Goal: Task Accomplishment & Management: Use online tool/utility

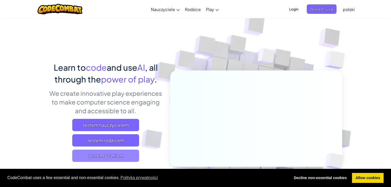
click at [116, 155] on span "Jestem Uczniem" at bounding box center [105, 156] width 67 height 12
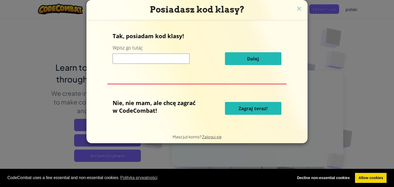
click at [264, 109] on span "Zagraj teraz!" at bounding box center [253, 109] width 29 height 6
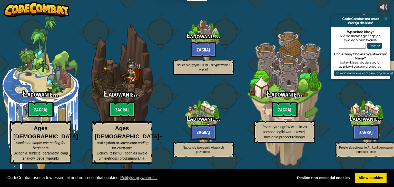
select select "pl"
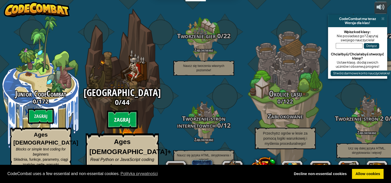
click at [126, 122] on btn "Zagraj" at bounding box center [122, 120] width 31 height 18
select select "pl"
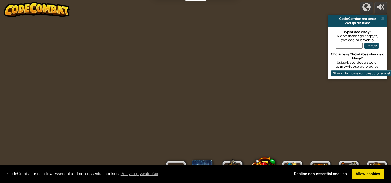
select select "pl"
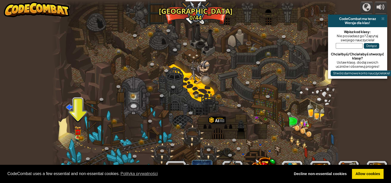
click at [382, 16] on div "CodeCombat ma teraz Wersja dla klas!" at bounding box center [357, 21] width 59 height 13
click at [381, 18] on span at bounding box center [382, 19] width 3 height 4
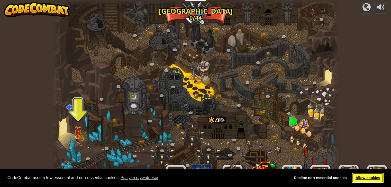
click at [372, 176] on link "Allow cookies" at bounding box center [368, 178] width 32 height 10
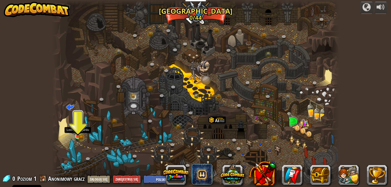
click at [81, 133] on img at bounding box center [77, 129] width 7 height 16
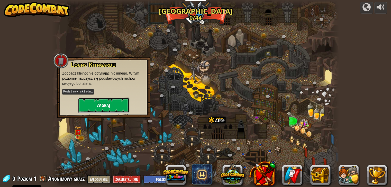
click at [95, 105] on button "Zagraj" at bounding box center [103, 105] width 51 height 15
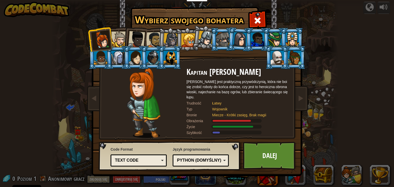
click at [133, 40] on div at bounding box center [136, 39] width 17 height 17
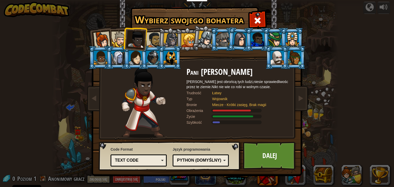
click at [120, 40] on div at bounding box center [119, 40] width 16 height 16
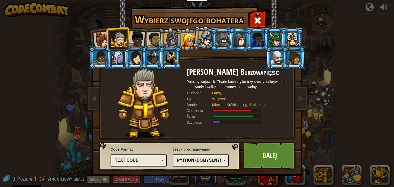
click at [151, 33] on div at bounding box center [154, 40] width 16 height 16
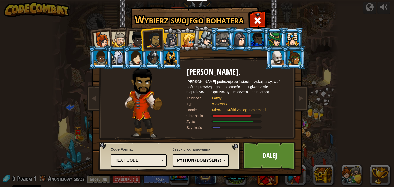
click at [263, 149] on link "Dalej" at bounding box center [270, 156] width 54 height 28
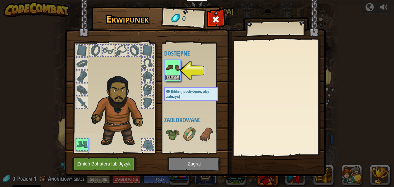
click at [177, 69] on img at bounding box center [173, 68] width 14 height 14
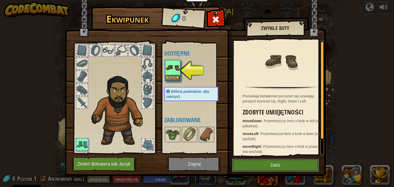
click at [261, 164] on button "Załóż" at bounding box center [275, 165] width 87 height 13
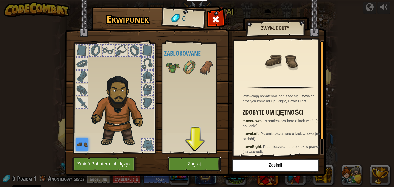
click at [204, 162] on button "Zagraj" at bounding box center [195, 164] width 54 height 14
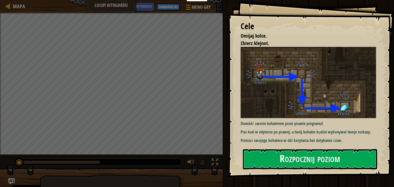
click at [313, 149] on div "Rozpocznij poziom" at bounding box center [310, 159] width 134 height 21
drag, startPoint x: 308, startPoint y: 128, endPoint x: 292, endPoint y: 146, distance: 24.2
click at [307, 129] on p "Pisz kod w edytorze po prawej, a twój bohater będzie wykonywał twoje rozkazy." at bounding box center [310, 132] width 139 height 6
click at [311, 165] on button "Rozpocznij poziom" at bounding box center [310, 159] width 134 height 20
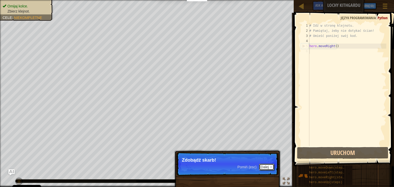
click at [265, 168] on button "Dalej" at bounding box center [266, 167] width 15 height 7
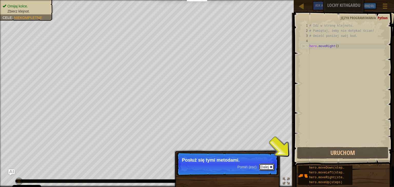
click at [267, 165] on button "Dalej" at bounding box center [266, 167] width 15 height 7
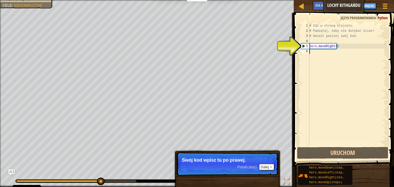
click at [304, 46] on div "5" at bounding box center [306, 46] width 8 height 5
drag, startPoint x: 304, startPoint y: 44, endPoint x: 309, endPoint y: 45, distance: 4.9
click at [309, 45] on div "5" at bounding box center [306, 46] width 8 height 5
type textarea "hero.moveRight()"
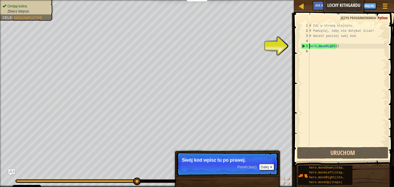
click at [311, 51] on div "# Idź w stronę klejnotu. # Pamiętaj, żeby nie dotykać ścian! # Umieść poniżej s…" at bounding box center [348, 90] width 78 height 134
type textarea "d"
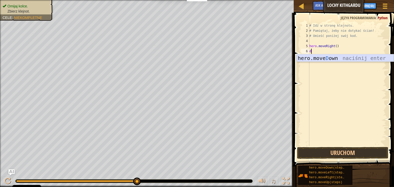
click at [318, 57] on div "hero.move D own naciśnij enter" at bounding box center [345, 65] width 97 height 23
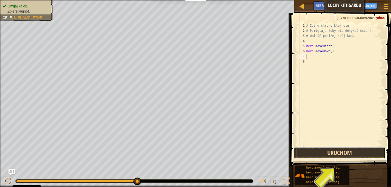
click at [341, 152] on button "Uruchom" at bounding box center [339, 153] width 91 height 12
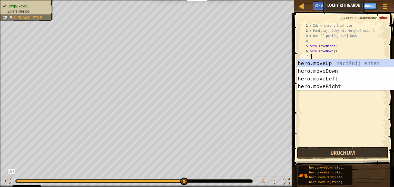
type textarea "ri"
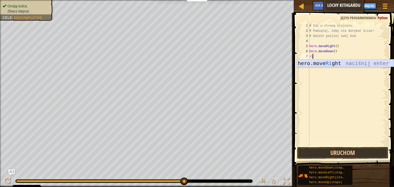
click at [324, 65] on div "hero.move Ri ght naciśnij enter" at bounding box center [345, 71] width 97 height 23
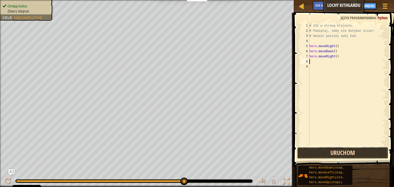
click at [328, 153] on button "Uruchom" at bounding box center [342, 153] width 91 height 12
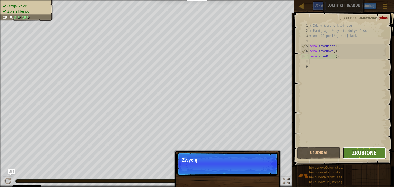
click at [365, 149] on span "Zrobione" at bounding box center [365, 153] width 24 height 8
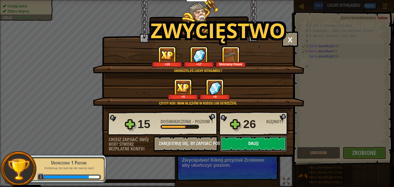
click at [248, 145] on button "Dalej" at bounding box center [254, 143] width 66 height 15
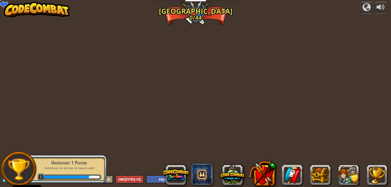
select select "pl"
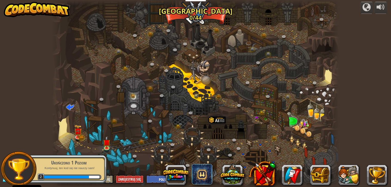
select select "pl"
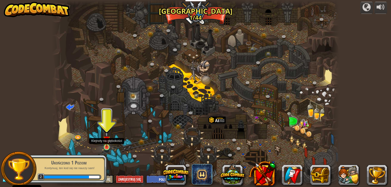
click at [104, 141] on img at bounding box center [106, 140] width 7 height 16
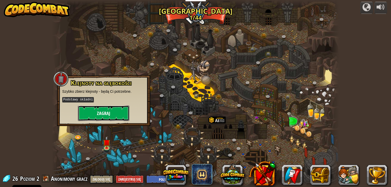
click at [102, 107] on button "Zagraj" at bounding box center [103, 113] width 51 height 15
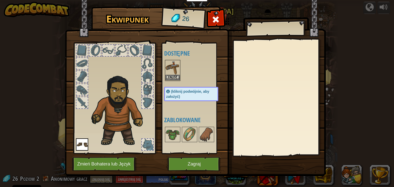
click at [175, 72] on img at bounding box center [173, 68] width 14 height 14
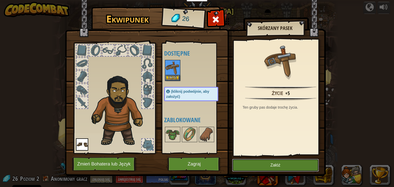
click at [271, 167] on button "Załóż" at bounding box center [275, 165] width 87 height 13
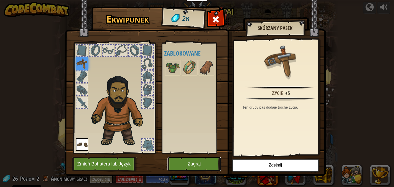
click at [199, 160] on button "Zagraj" at bounding box center [195, 164] width 54 height 14
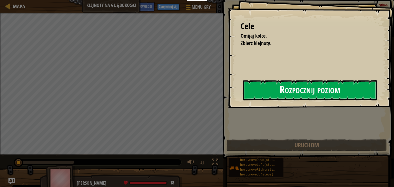
drag, startPoint x: 260, startPoint y: 95, endPoint x: 262, endPoint y: 87, distance: 8.7
click at [260, 91] on button "Rozpocznij poziom" at bounding box center [310, 90] width 134 height 20
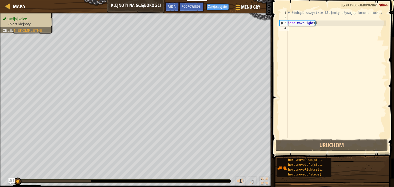
click at [289, 29] on div "# Zdobądź wszystkie klejnoty używając komend ruchu. hero . moveRight ( )" at bounding box center [337, 79] width 100 height 139
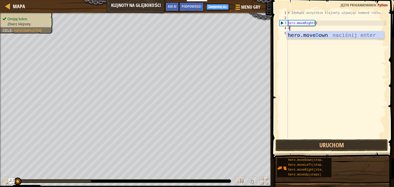
scroll to position [2, 0]
type textarea "dow"
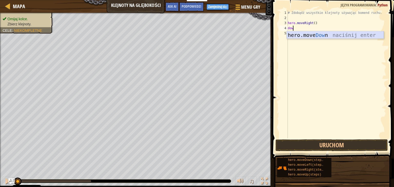
click at [298, 31] on div "hero.move Dow n naciśnij enter" at bounding box center [335, 42] width 97 height 23
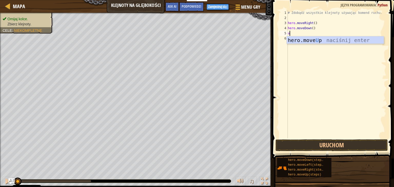
type textarea "u"
click at [301, 39] on div "hero.move U p naciśnij enter" at bounding box center [335, 47] width 97 height 23
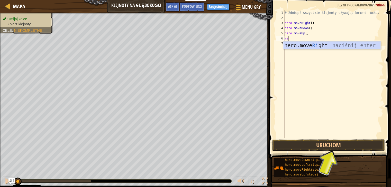
type textarea "rig"
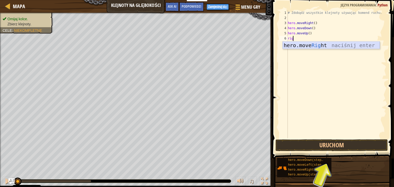
click at [295, 44] on div "hero.move Rig ht naciśnij enter" at bounding box center [331, 53] width 97 height 23
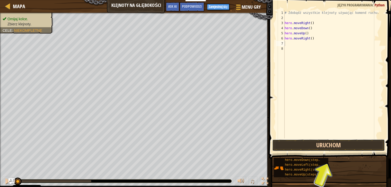
click at [322, 146] on button "Uruchom" at bounding box center [328, 146] width 112 height 12
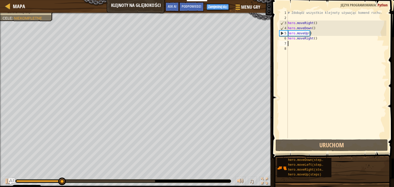
drag, startPoint x: 310, startPoint y: 42, endPoint x: 317, endPoint y: 38, distance: 7.8
click at [311, 41] on div "# Zdobądź wszystkie klejnoty używając komend ruchu. hero . moveRight ( ) hero .…" at bounding box center [337, 79] width 100 height 139
click at [317, 38] on div "# Zdobądź wszystkie klejnoty używając komend ruchu. hero . moveRight ( ) hero .…" at bounding box center [337, 79] width 100 height 139
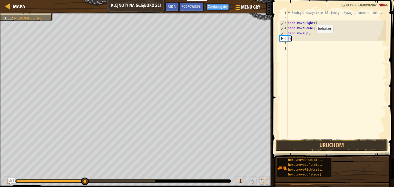
type textarea "h"
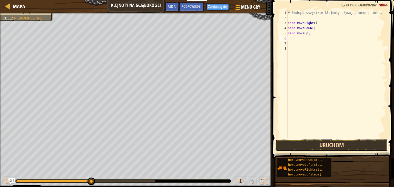
click at [312, 143] on button "Uruchom" at bounding box center [332, 146] width 112 height 12
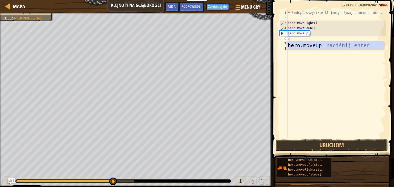
type textarea "up"
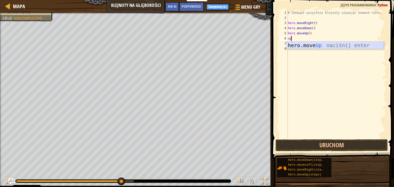
click at [308, 48] on div "hero.move Up naciśnij enter" at bounding box center [335, 53] width 97 height 23
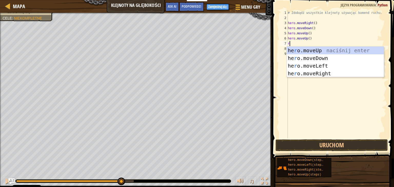
type textarea "ri"
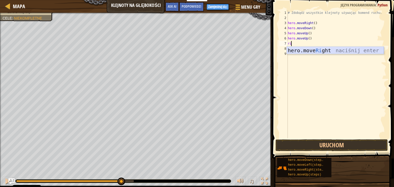
click at [303, 48] on div "hero.move Ri ght naciśnij enter" at bounding box center [335, 58] width 97 height 23
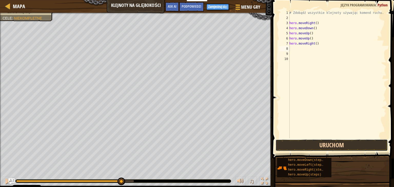
click at [317, 144] on button "Uruchom" at bounding box center [332, 146] width 112 height 12
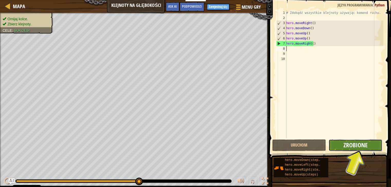
click at [365, 145] on span "Zrobione" at bounding box center [355, 145] width 24 height 8
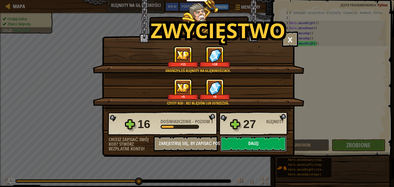
click at [264, 142] on button "Dalej" at bounding box center [254, 143] width 66 height 15
select select "pl"
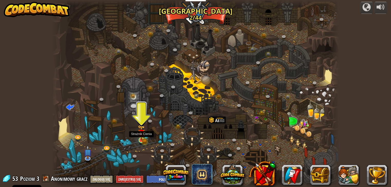
click at [143, 135] on img at bounding box center [141, 133] width 4 height 4
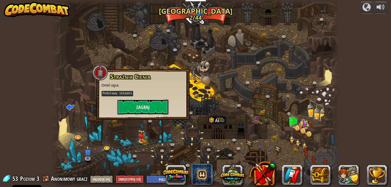
click at [144, 111] on button "Zagraj" at bounding box center [142, 107] width 51 height 15
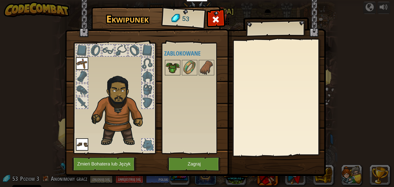
click at [175, 63] on img at bounding box center [173, 68] width 14 height 14
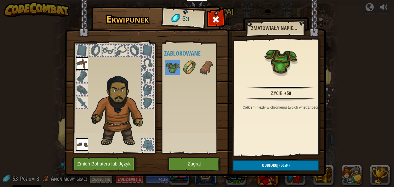
click at [183, 68] on img at bounding box center [190, 68] width 14 height 14
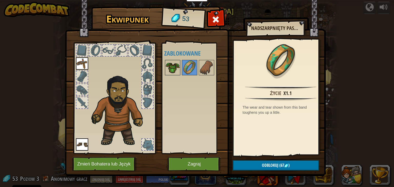
click at [172, 69] on img at bounding box center [173, 68] width 14 height 14
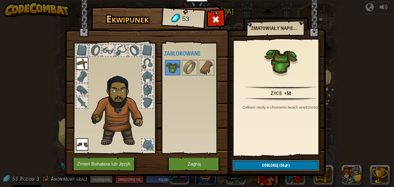
click at [266, 163] on span "Odblokuj" at bounding box center [270, 166] width 16 height 6
click at [266, 163] on button "Potwierdź" at bounding box center [276, 166] width 87 height 11
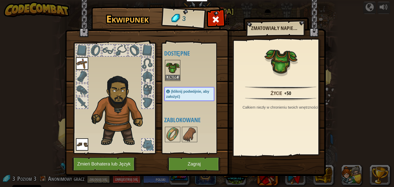
click at [172, 73] on img at bounding box center [173, 68] width 14 height 14
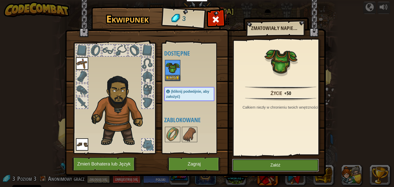
drag, startPoint x: 252, startPoint y: 167, endPoint x: 253, endPoint y: 163, distance: 4.4
click at [253, 164] on button "Załóż" at bounding box center [275, 165] width 87 height 13
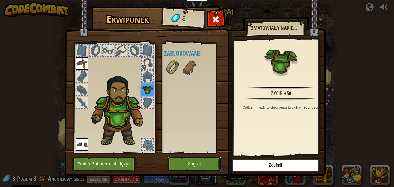
click at [182, 168] on button "Zagraj" at bounding box center [195, 164] width 54 height 14
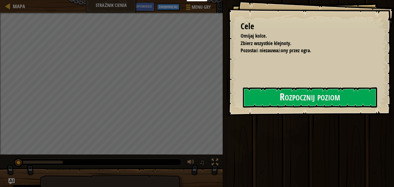
drag, startPoint x: 287, startPoint y: 90, endPoint x: 287, endPoint y: 85, distance: 5.1
click at [287, 85] on div "Cele Omijaj kolce. Zbierz wszystkie klejnoty. Pozostań niezauważony przez ogra.…" at bounding box center [311, 58] width 166 height 116
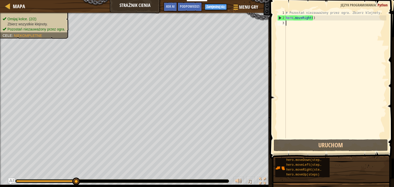
click at [290, 24] on div "# Pozostań niezauważony przez ogra. Zbierz klejnoty. hero . moveRight ( )" at bounding box center [336, 79] width 102 height 139
type textarea "u"
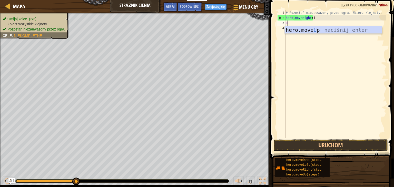
scroll to position [2, 0]
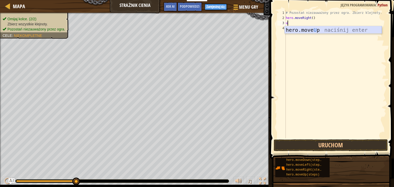
click at [299, 32] on div "hero.move U p naciśnij enter" at bounding box center [333, 37] width 97 height 23
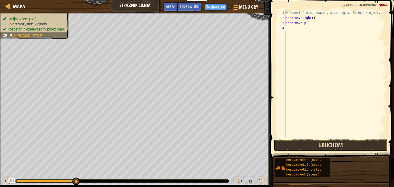
click at [323, 147] on button "Uruchom" at bounding box center [331, 146] width 114 height 12
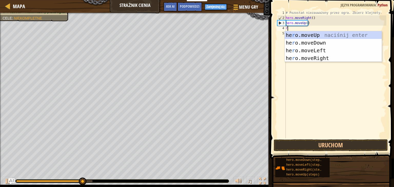
type textarea "ri"
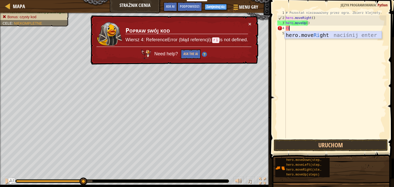
click at [296, 35] on div "hero.move Ri ght naciśnij enter" at bounding box center [333, 42] width 97 height 23
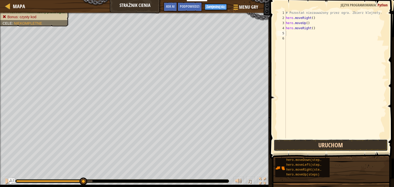
click at [315, 140] on button "Uruchom" at bounding box center [331, 146] width 114 height 12
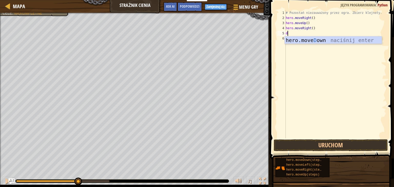
type textarea "do"
click at [295, 37] on div "hero.move Do wn naciśnij enter" at bounding box center [333, 47] width 97 height 23
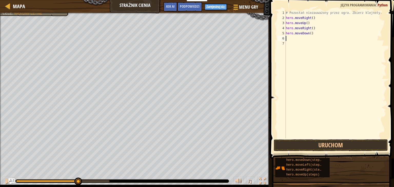
type textarea "r"
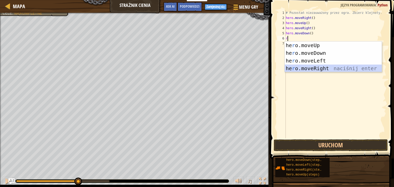
click at [306, 69] on div "he r o.moveUp naciśnij enter he r o.moveDown naciśnij enter he r o.moveLeft nac…" at bounding box center [333, 65] width 97 height 46
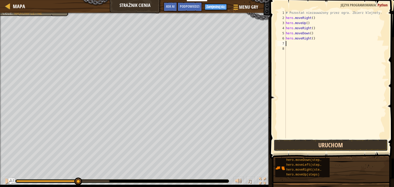
click at [325, 146] on button "Uruchom" at bounding box center [331, 146] width 114 height 12
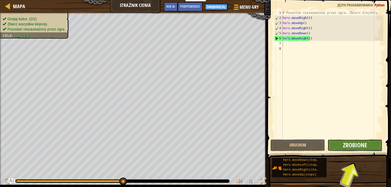
click at [351, 143] on span "Zrobione" at bounding box center [355, 145] width 24 height 8
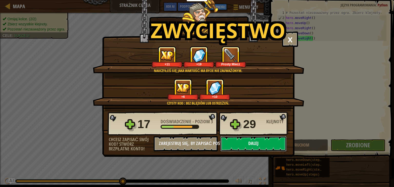
click at [256, 142] on button "Dalej" at bounding box center [254, 143] width 66 height 15
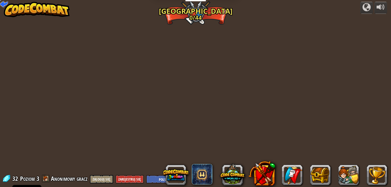
select select "pl"
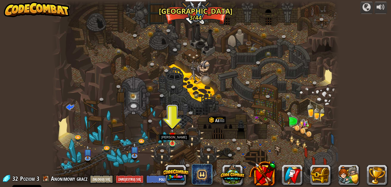
click at [171, 136] on img at bounding box center [172, 136] width 7 height 16
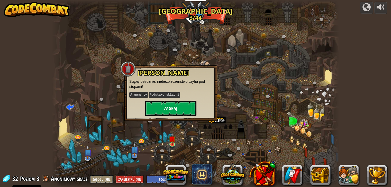
drag, startPoint x: 173, startPoint y: 116, endPoint x: 173, endPoint y: 110, distance: 5.9
click at [173, 115] on div "Wroga Kopalnia Stąpaj ostrożnie, niebezpieczeństwo czyha pod stopami! Argumenty…" at bounding box center [170, 93] width 93 height 56
click at [173, 110] on button "Zagraj" at bounding box center [170, 108] width 51 height 15
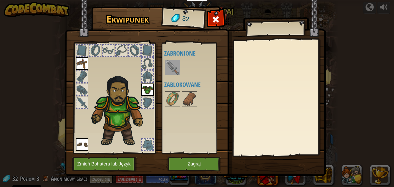
click at [173, 66] on img at bounding box center [173, 68] width 14 height 14
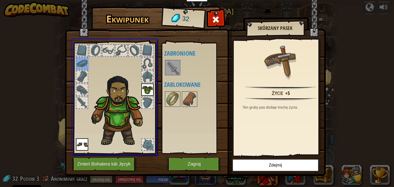
drag, startPoint x: 85, startPoint y: 63, endPoint x: 199, endPoint y: 71, distance: 114.3
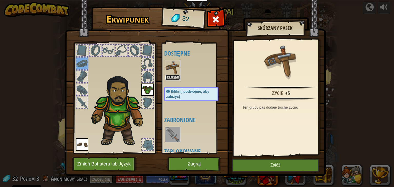
click at [171, 77] on button "Załóż" at bounding box center [173, 77] width 14 height 5
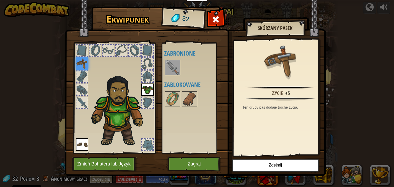
click at [168, 69] on img at bounding box center [173, 68] width 14 height 14
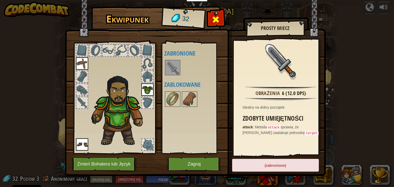
click at [223, 21] on div at bounding box center [216, 21] width 16 height 16
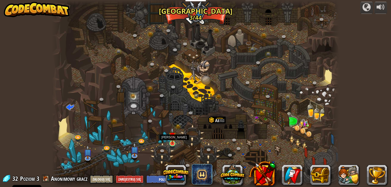
click at [169, 139] on img at bounding box center [172, 136] width 7 height 16
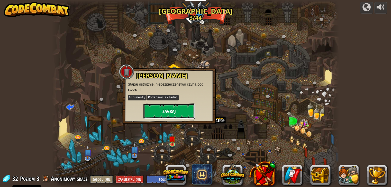
click at [180, 110] on button "Zagraj" at bounding box center [168, 111] width 51 height 15
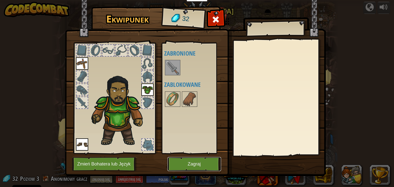
click at [197, 161] on button "Zagraj" at bounding box center [195, 164] width 54 height 14
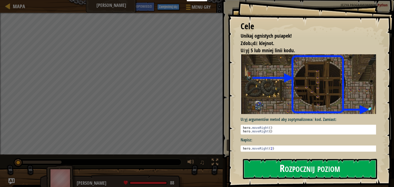
click at [328, 133] on div "Cele Unikaj ognistych pułapek! Zdobądź klejnot. Użyj 5 lub mniej linii kodu. Uż…" at bounding box center [311, 93] width 166 height 187
click at [328, 170] on button "Rozpocznij poziom" at bounding box center [310, 169] width 134 height 20
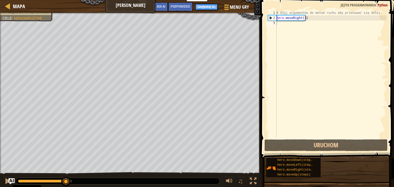
click at [288, 25] on div "# Użyj argumentów do metod ruchu aby przesuwać się dalej. hero . moveRight ( 3 )" at bounding box center [331, 79] width 111 height 139
type textarea "r"
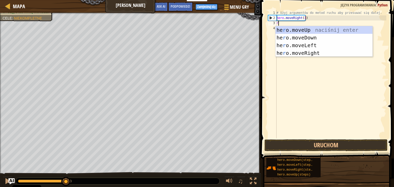
scroll to position [2, 0]
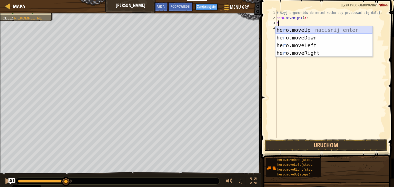
click at [292, 30] on div "he r o.moveUp naciśnij enter he r o.moveDown naciśnij enter he r o.moveLeft nac…" at bounding box center [324, 49] width 97 height 46
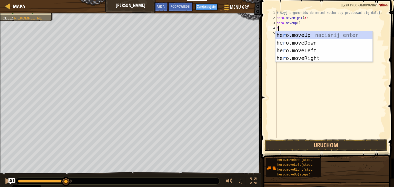
type textarea "ri"
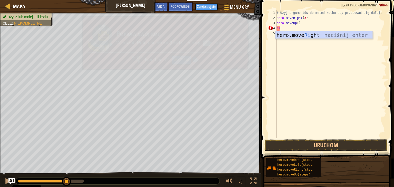
click at [290, 38] on div "# Użyj argumentów do metod ruchu aby przesuwać się dalej. hero . moveRight ( 3 …" at bounding box center [331, 79] width 111 height 139
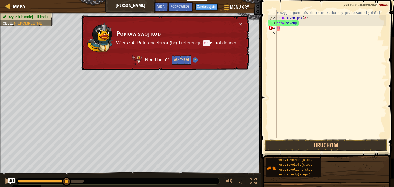
click at [285, 27] on div "# Użyj argumentów do metod ruchu aby przesuwać się dalej. hero . moveRight ( 3 …" at bounding box center [331, 79] width 111 height 139
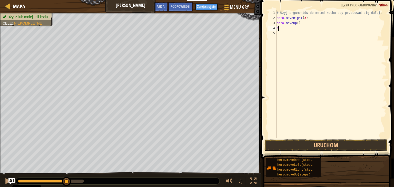
type textarea "ri"
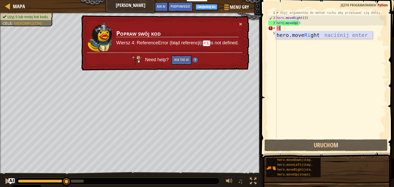
click at [287, 35] on div "hero.move Ri ght naciśnij enter" at bounding box center [324, 42] width 97 height 23
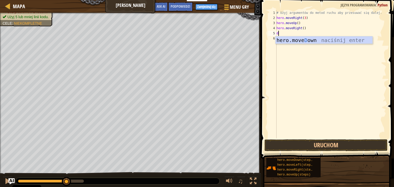
type textarea "do"
click at [289, 40] on div "hero.move Do wn naciśnij enter" at bounding box center [324, 47] width 97 height 23
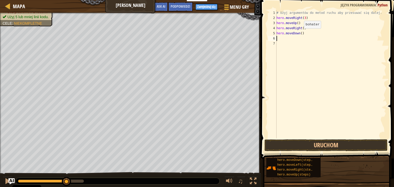
click at [300, 33] on div "# Użyj argumentów do metod ruchu aby przesuwać się dalej. hero . moveRight ( 3 …" at bounding box center [331, 79] width 111 height 139
type textarea "hero.moveDown(3)"
click at [279, 40] on div "# Użyj argumentów do metod ruchu aby przesuwać się dalej. hero . moveRight ( 3 …" at bounding box center [331, 79] width 111 height 139
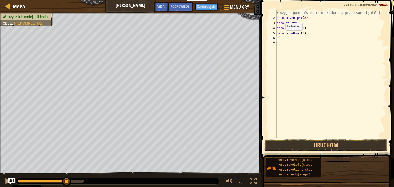
type textarea "r"
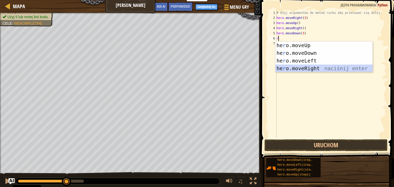
click at [331, 65] on div "he r o.moveUp naciśnij enter he r o.moveDown naciśnij enter he r o.moveLeft nac…" at bounding box center [324, 65] width 97 height 46
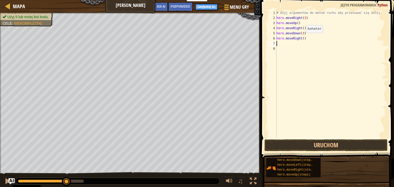
click at [302, 38] on div "# Użyj argumentów do metod ruchu aby przesuwać się dalej. hero . moveRight ( 3 …" at bounding box center [331, 79] width 111 height 139
type textarea "hero.moveRight(2)"
click at [347, 149] on button "Uruchom" at bounding box center [326, 146] width 123 height 12
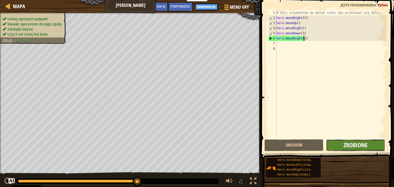
click at [358, 146] on span "Zrobione" at bounding box center [356, 145] width 24 height 8
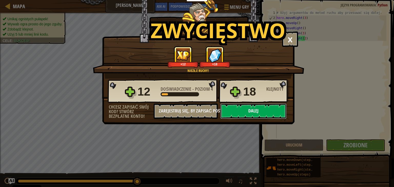
click at [239, 106] on button "Dalej" at bounding box center [254, 111] width 66 height 15
select select "pl"
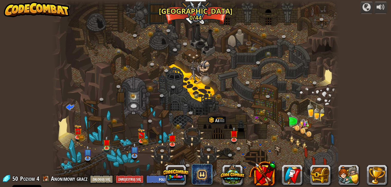
select select "pl"
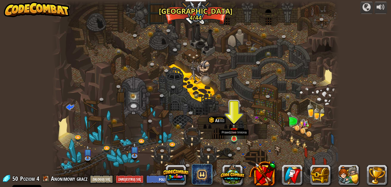
click at [233, 132] on img at bounding box center [233, 131] width 7 height 16
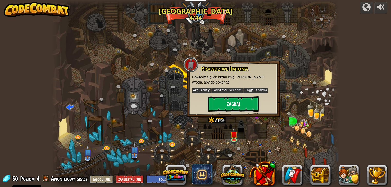
click at [235, 104] on button "Zagraj" at bounding box center [233, 104] width 51 height 15
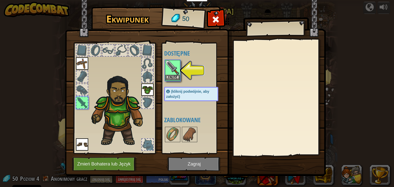
click at [178, 69] on img at bounding box center [173, 68] width 14 height 14
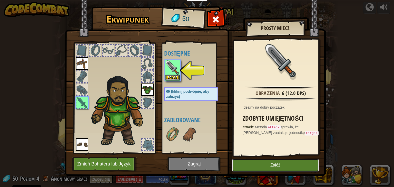
click at [256, 165] on button "Załóż" at bounding box center [275, 165] width 87 height 13
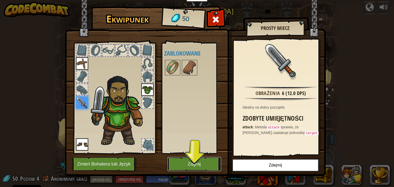
click at [188, 165] on button "Zagraj" at bounding box center [195, 164] width 54 height 14
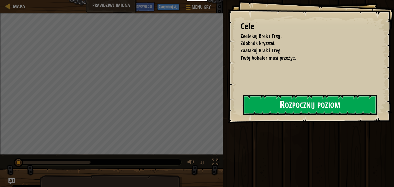
click at [305, 109] on button "Rozpocznij poziom" at bounding box center [310, 105] width 134 height 20
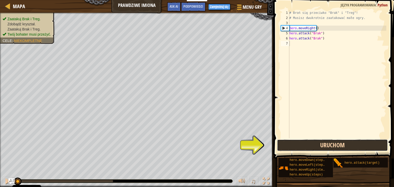
click at [324, 148] on button "Uruchom" at bounding box center [332, 146] width 111 height 12
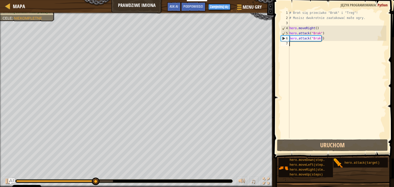
type textarea "r"
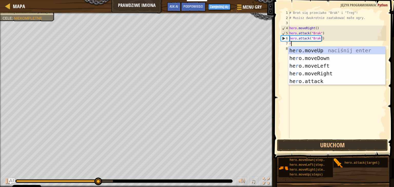
scroll to position [2, 0]
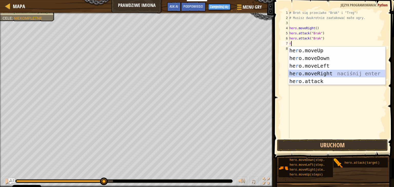
click at [312, 74] on div "he r o.moveUp naciśnij enter he r o.moveDown naciśnij enter he r o.moveLeft nac…" at bounding box center [337, 74] width 97 height 54
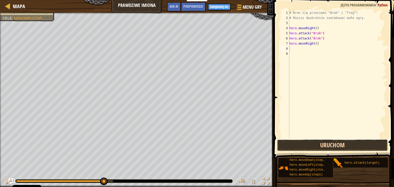
click at [310, 146] on button "Uruchom" at bounding box center [332, 146] width 111 height 12
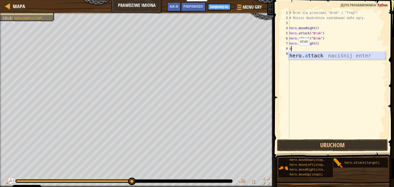
click at [298, 56] on div "hero. a ttack naciśnij enter" at bounding box center [337, 63] width 97 height 23
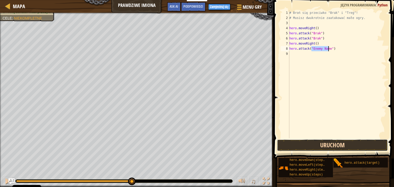
click at [315, 146] on button "Uruchom" at bounding box center [332, 146] width 111 height 12
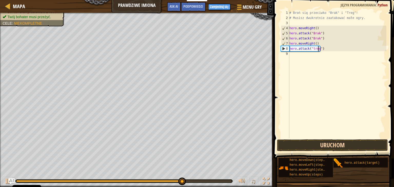
scroll to position [2, 2]
click at [325, 146] on button "Uruchom" at bounding box center [332, 146] width 111 height 12
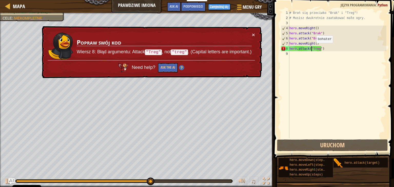
click at [312, 48] on div "# Broń się przeciwko "Brak" i "Treg"! # Musisz dwukrotnie zaatakować małe ogry.…" at bounding box center [338, 79] width 98 height 139
click at [313, 49] on div "# Broń się przeciwko "Brak" i "Treg"! # Musisz dwukrotnie zaatakować małe ogry.…" at bounding box center [338, 79] width 98 height 139
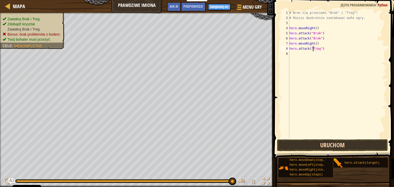
type textarea "hero.attack("Treg")"
click at [324, 147] on button "Uruchom" at bounding box center [332, 146] width 111 height 12
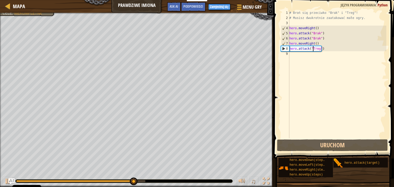
drag, startPoint x: 299, startPoint y: 54, endPoint x: 296, endPoint y: 55, distance: 3.6
click at [299, 54] on div "# Broń się przeciwko "Brak" i "Treg"! # Musisz dwukrotnie zaatakować małe ogry.…" at bounding box center [338, 79] width 98 height 139
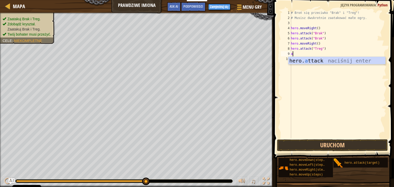
click at [300, 56] on div "# Broń się przeciwko "Brak" i "Treg"! # Musisz dwukrotnie zaatakować małe ogry.…" at bounding box center [338, 79] width 97 height 139
click at [300, 59] on div "hero. at tack naciśnij enter" at bounding box center [338, 68] width 97 height 23
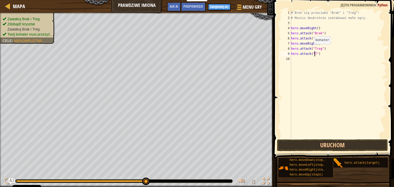
scroll to position [2, 2]
type textarea "hero.attack("Treg")"
click at [296, 60] on div "# Broń się przeciwko "Brak" i "Treg"! # Musisz dwukrotnie zaatakować małe ogry.…" at bounding box center [338, 79] width 97 height 139
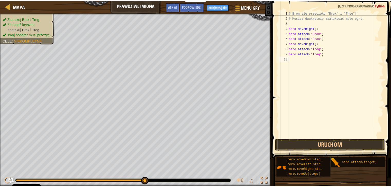
scroll to position [2, 0]
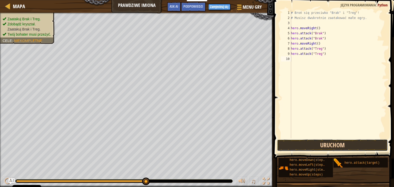
click at [303, 146] on button "Uruchom" at bounding box center [332, 146] width 111 height 12
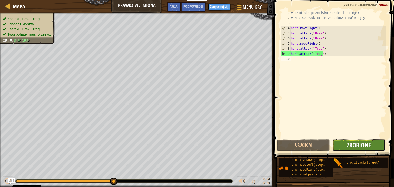
click at [360, 141] on span "Zrobione" at bounding box center [359, 145] width 24 height 8
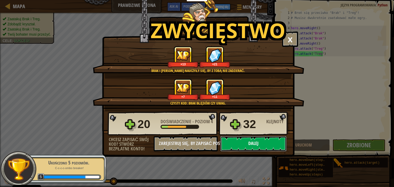
click at [245, 140] on button "Dalej" at bounding box center [254, 143] width 66 height 15
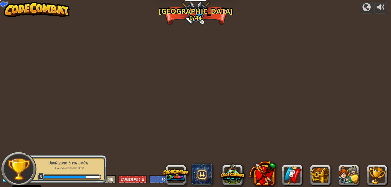
select select "pl"
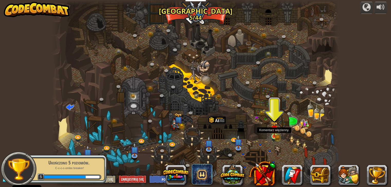
click at [273, 130] on img at bounding box center [274, 129] width 4 height 4
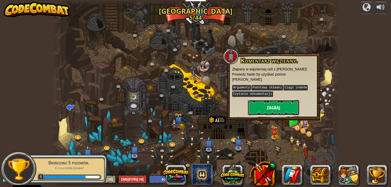
click at [272, 104] on button "Zagraj" at bounding box center [273, 107] width 51 height 15
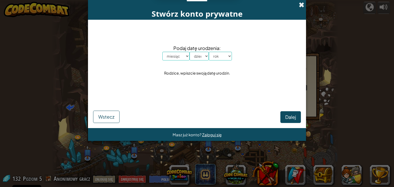
click at [300, 3] on span at bounding box center [301, 4] width 5 height 5
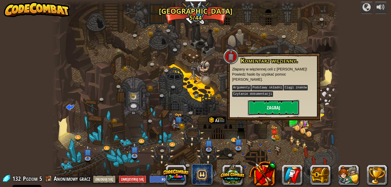
click at [280, 100] on button "Zagraj" at bounding box center [273, 107] width 51 height 15
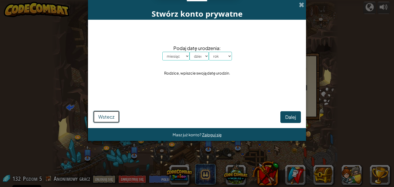
click at [107, 118] on span "Wstecz" at bounding box center [106, 117] width 16 height 6
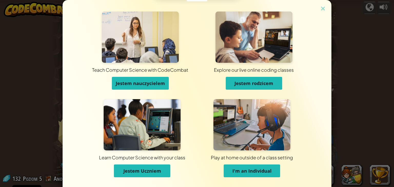
click at [143, 170] on span "Jestem Uczniem" at bounding box center [143, 171] width 38 height 6
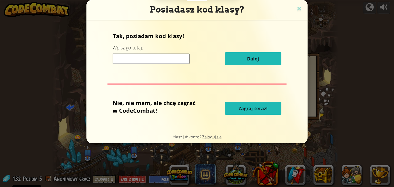
click at [253, 106] on span "Zagraj teraz!" at bounding box center [253, 109] width 29 height 6
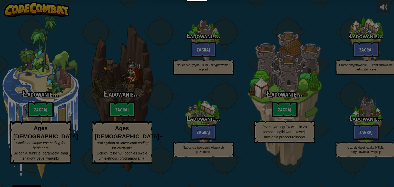
select select "pl"
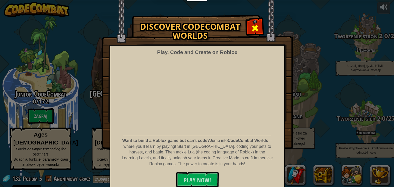
click at [252, 23] on div at bounding box center [255, 28] width 16 height 16
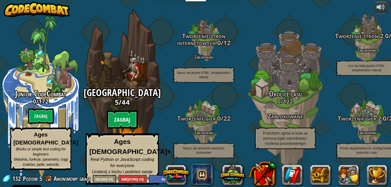
click at [124, 117] on btn "Zagraj" at bounding box center [122, 120] width 31 height 18
select select "pl"
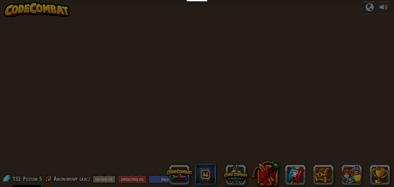
select select "pl"
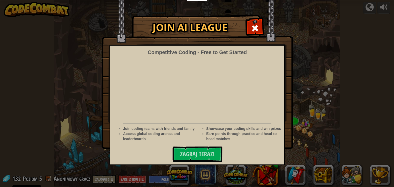
select select "pl"
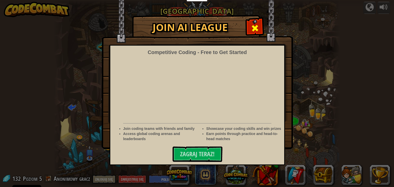
click at [252, 33] on div at bounding box center [255, 28] width 16 height 16
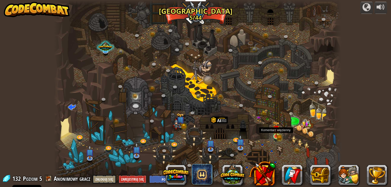
click at [277, 134] on div at bounding box center [276, 137] width 6 height 6
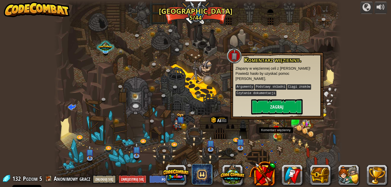
click at [277, 129] on img at bounding box center [276, 129] width 4 height 4
click at [277, 103] on button "Zagraj" at bounding box center [276, 106] width 51 height 15
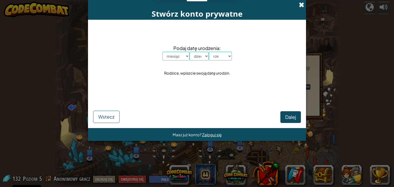
click at [302, 5] on span at bounding box center [301, 4] width 5 height 5
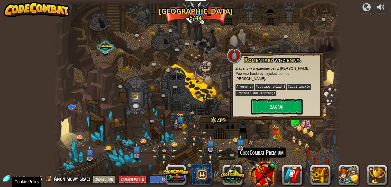
click at [261, 185] on button at bounding box center [261, 173] width 27 height 27
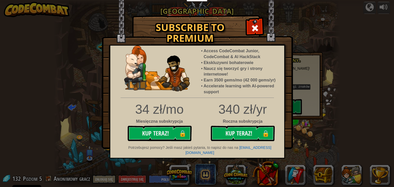
drag, startPoint x: 254, startPoint y: 29, endPoint x: 252, endPoint y: 36, distance: 8.0
click at [253, 31] on span at bounding box center [255, 28] width 8 height 8
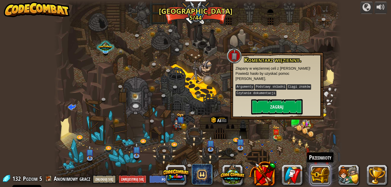
click at [321, 169] on button at bounding box center [320, 175] width 21 height 21
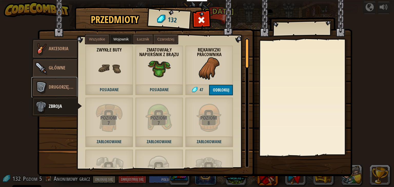
click at [42, 84] on img at bounding box center [40, 87] width 15 height 15
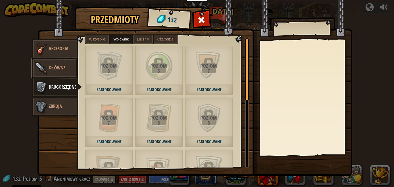
click at [54, 70] on span "Główne" at bounding box center [57, 68] width 17 height 6
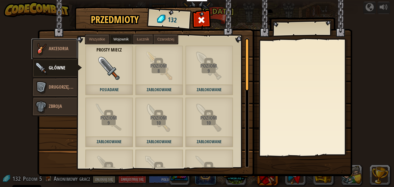
click at [64, 49] on span "Akcesoria" at bounding box center [59, 48] width 20 height 6
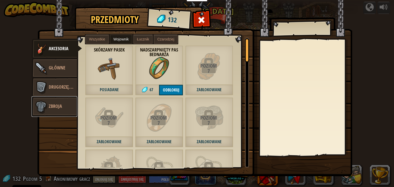
click at [51, 108] on span "Zbroja" at bounding box center [55, 106] width 13 height 6
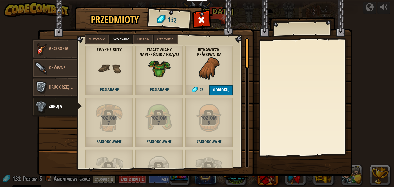
click at [204, 9] on img at bounding box center [194, 83] width 315 height 186
click at [224, 86] on button "Odblokuj" at bounding box center [221, 90] width 24 height 11
click at [222, 90] on button "Potwierdź" at bounding box center [221, 90] width 24 height 11
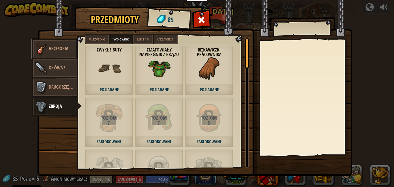
click at [52, 50] on span "Akcesoria" at bounding box center [59, 48] width 20 height 6
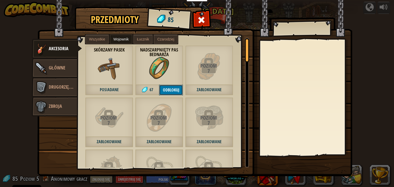
click at [167, 90] on button "Odblokuj" at bounding box center [171, 90] width 24 height 11
click at [174, 88] on button "Potwierdź" at bounding box center [171, 90] width 24 height 11
click at [200, 19] on span at bounding box center [202, 20] width 8 height 8
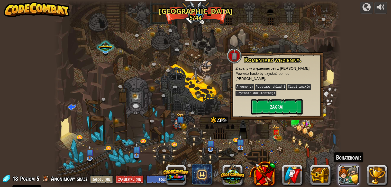
click at [351, 170] on button at bounding box center [348, 175] width 21 height 21
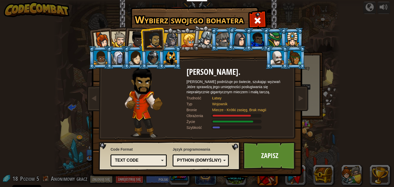
click at [143, 87] on img at bounding box center [144, 103] width 38 height 71
click at [256, 20] on span at bounding box center [258, 20] width 8 height 8
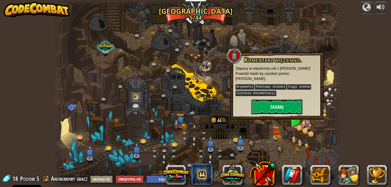
click at [264, 99] on button "Zagraj" at bounding box center [276, 106] width 51 height 15
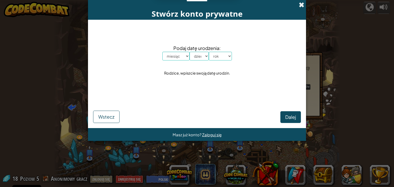
click at [301, 3] on span at bounding box center [301, 4] width 5 height 5
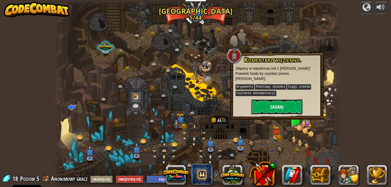
click at [269, 106] on button "Zagraj" at bounding box center [276, 106] width 51 height 15
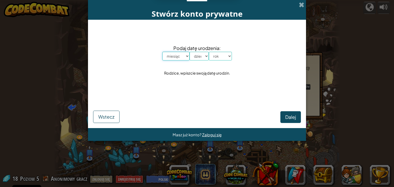
click at [186, 57] on select "miesiąc styczeń luty marzec kwiecień maj czerwiec lipiec sierpień wrzesień paźd…" at bounding box center [176, 56] width 27 height 9
click at [300, 3] on span at bounding box center [301, 4] width 5 height 5
